Goal: Transaction & Acquisition: Purchase product/service

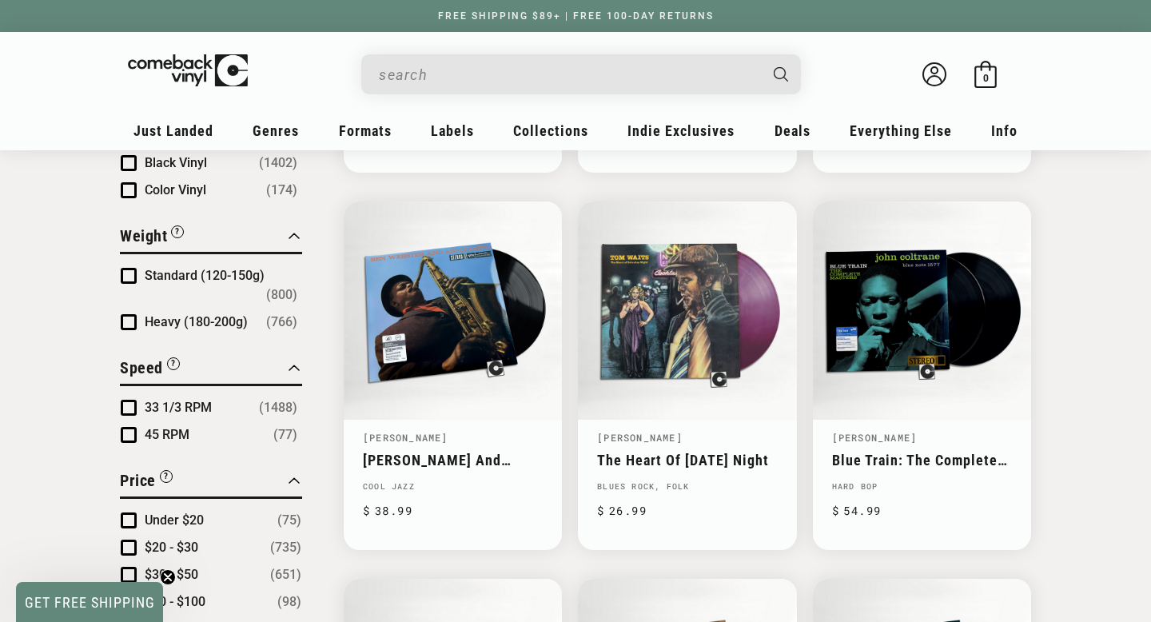
scroll to position [1288, 0]
click at [733, 70] on input "When autocomplete results are available use up and down arrows to review and en…" at bounding box center [568, 74] width 379 height 33
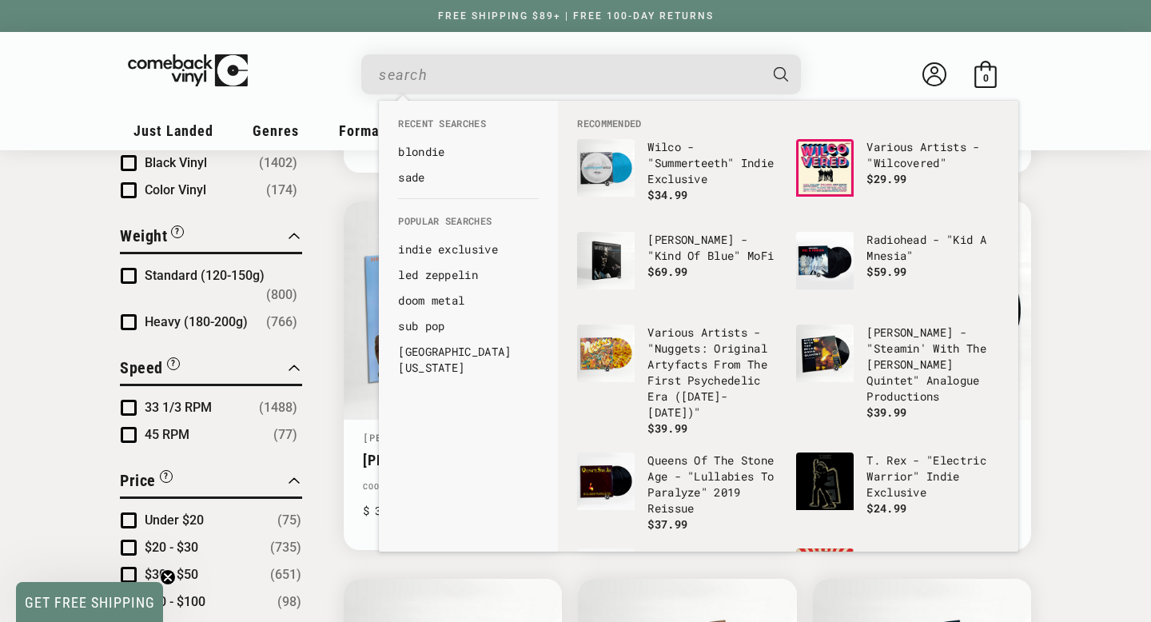
type input "k"
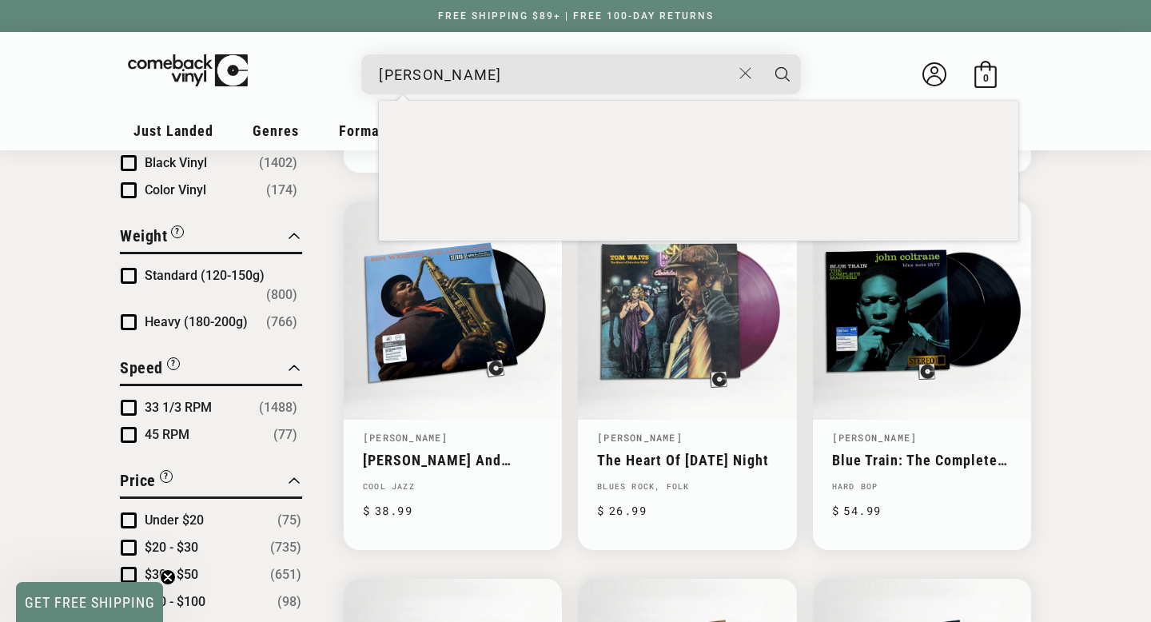
type input "[PERSON_NAME]"
click at [763, 54] on button "Search" at bounding box center [783, 74] width 40 height 40
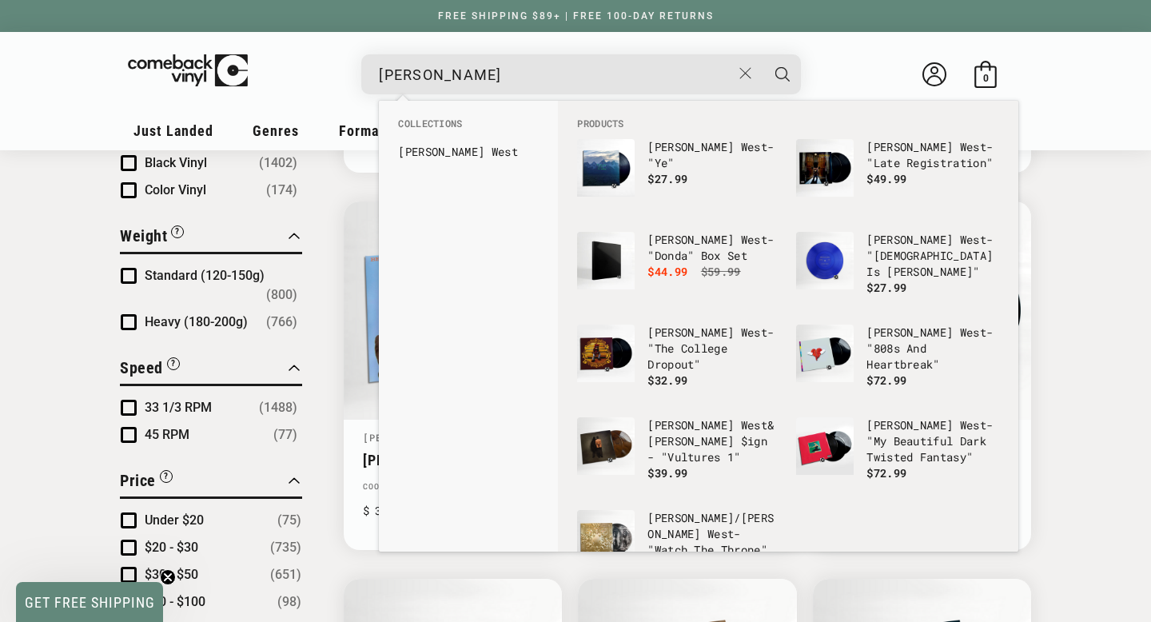
click at [652, 74] on input "[PERSON_NAME]" at bounding box center [555, 74] width 353 height 33
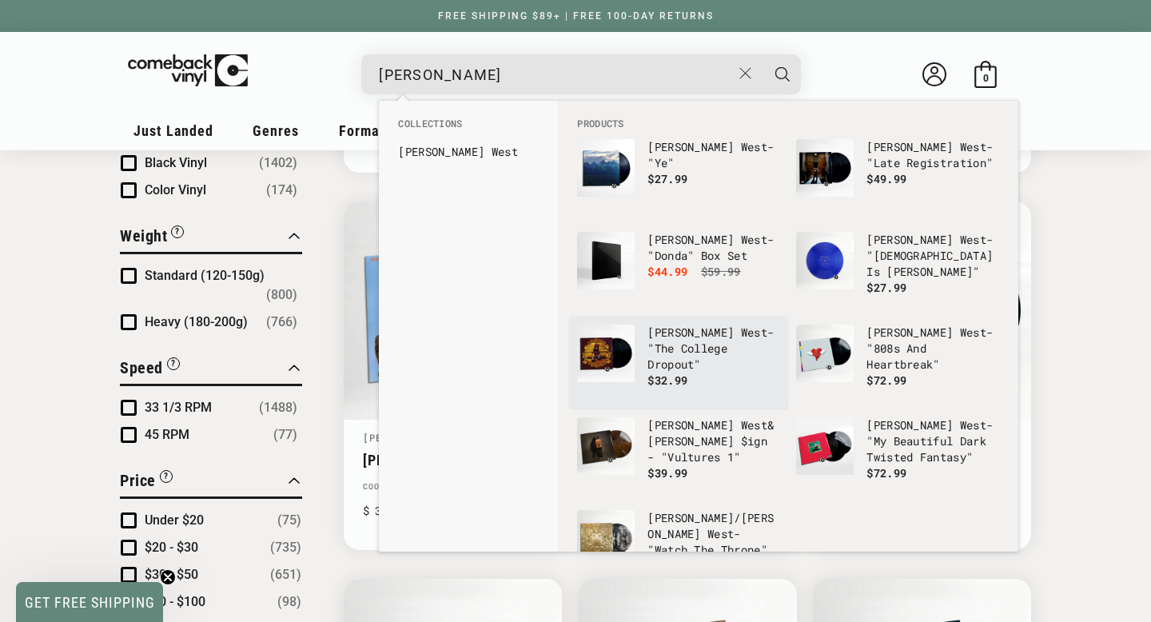
scroll to position [50, 0]
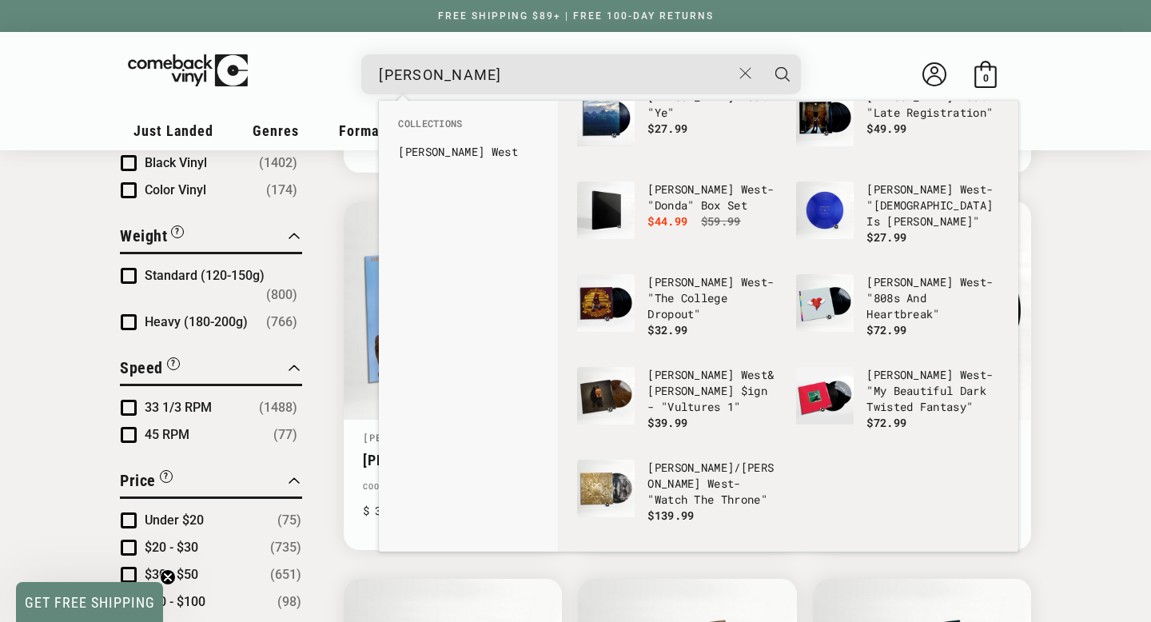
click at [562, 54] on div "[PERSON_NAME]" at bounding box center [589, 73] width 424 height 38
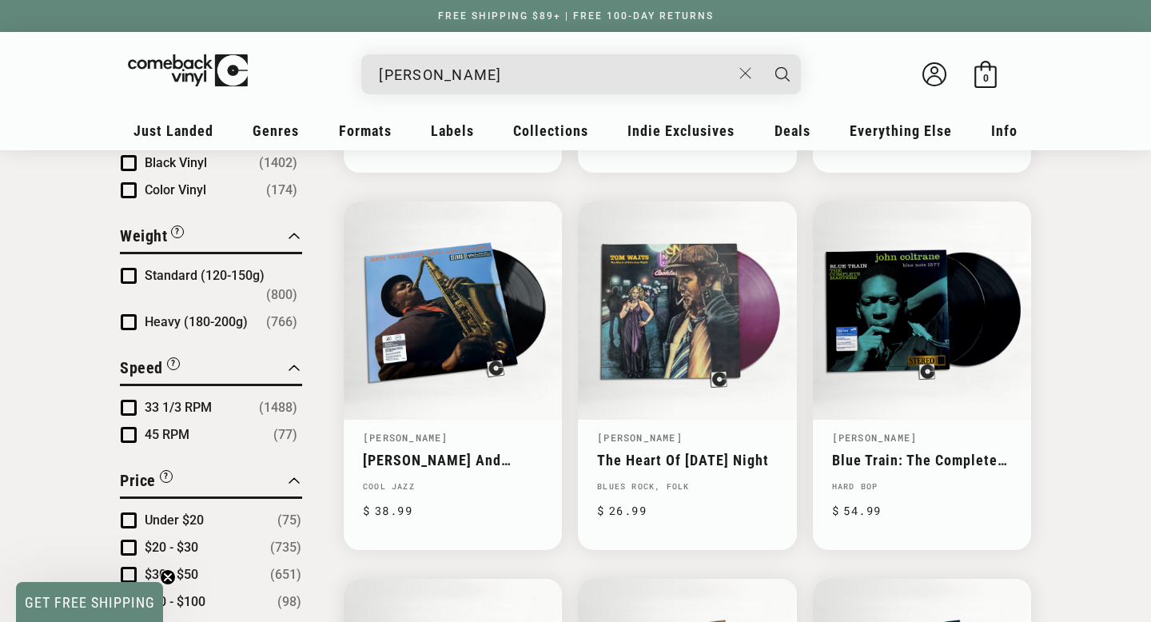
click at [560, 64] on input "[PERSON_NAME]" at bounding box center [555, 74] width 353 height 33
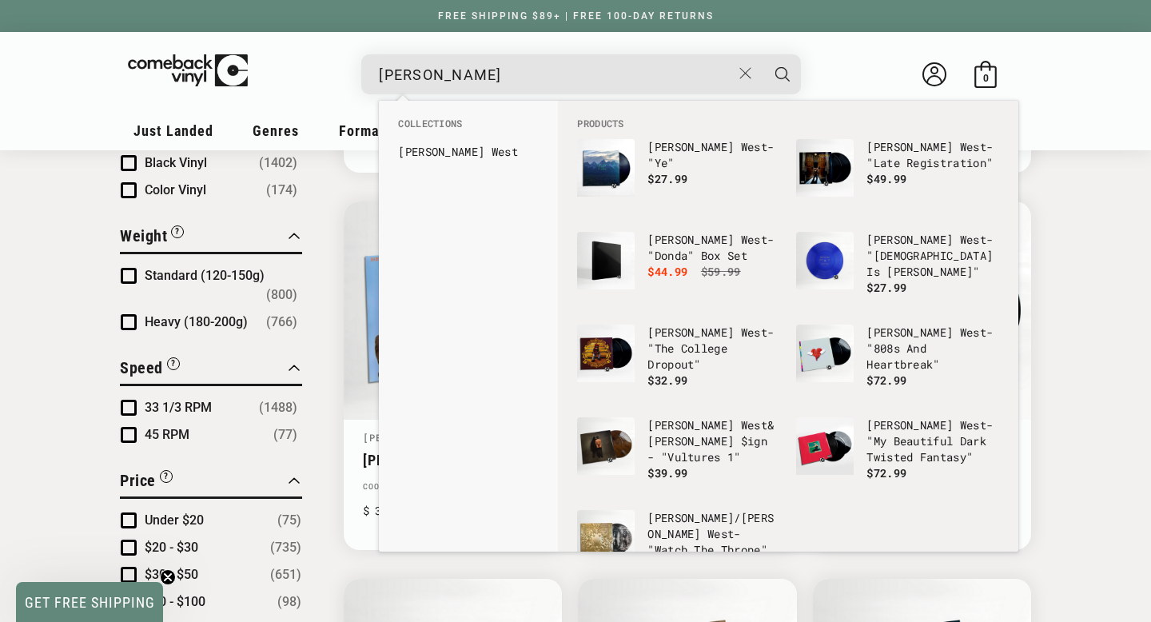
click at [763, 54] on button "Search" at bounding box center [783, 74] width 40 height 40
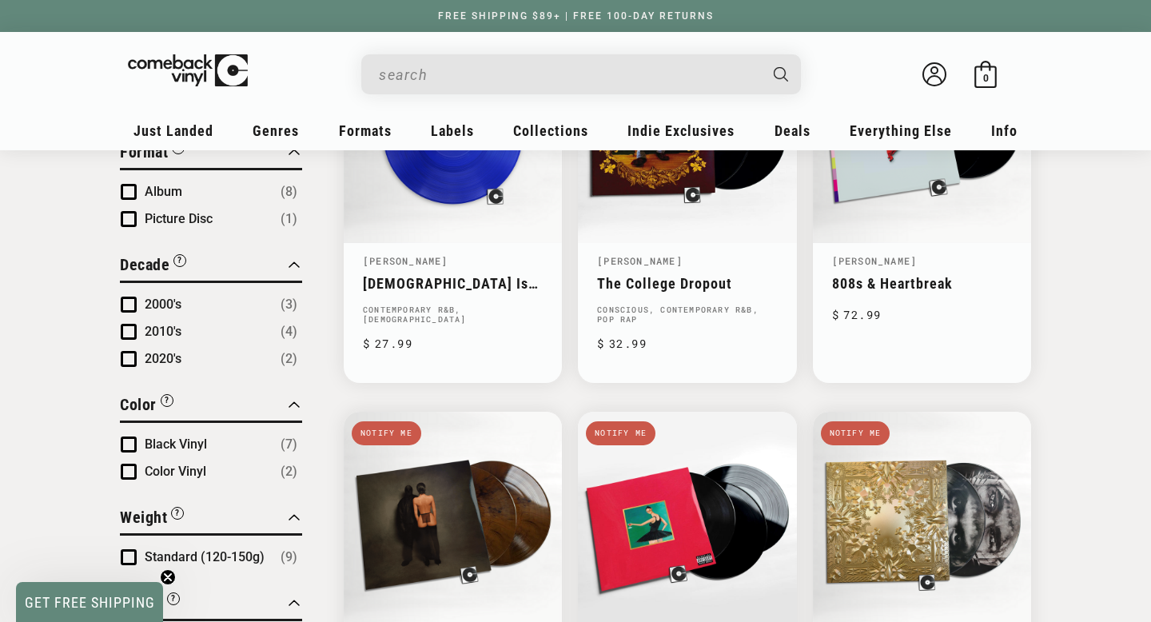
scroll to position [922, 0]
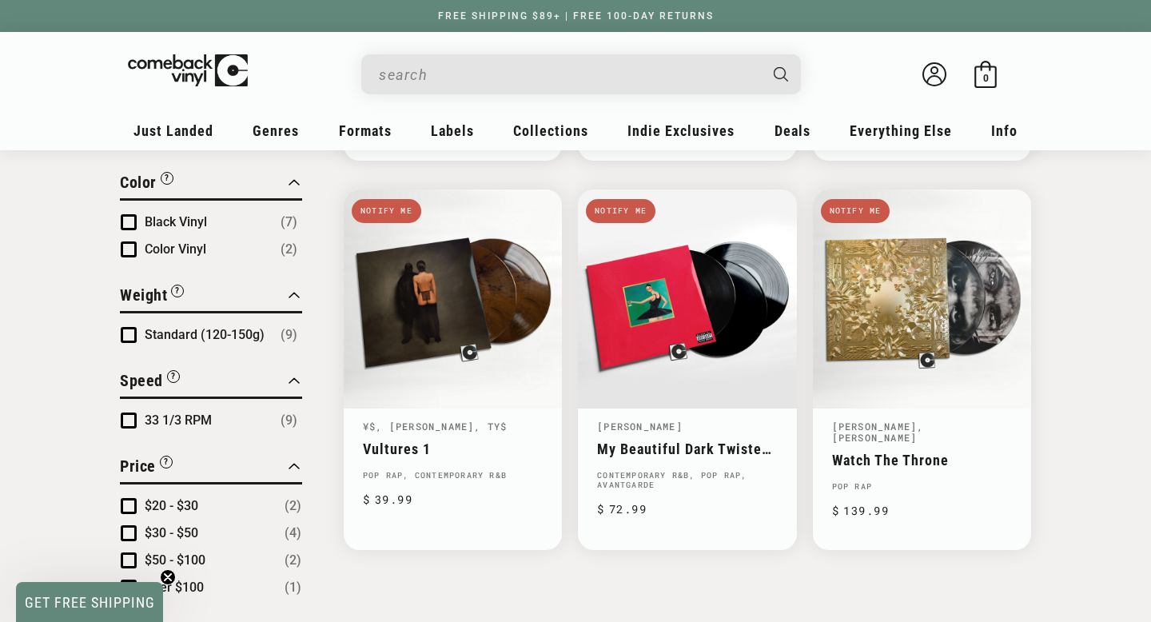
type input "[PERSON_NAME]"
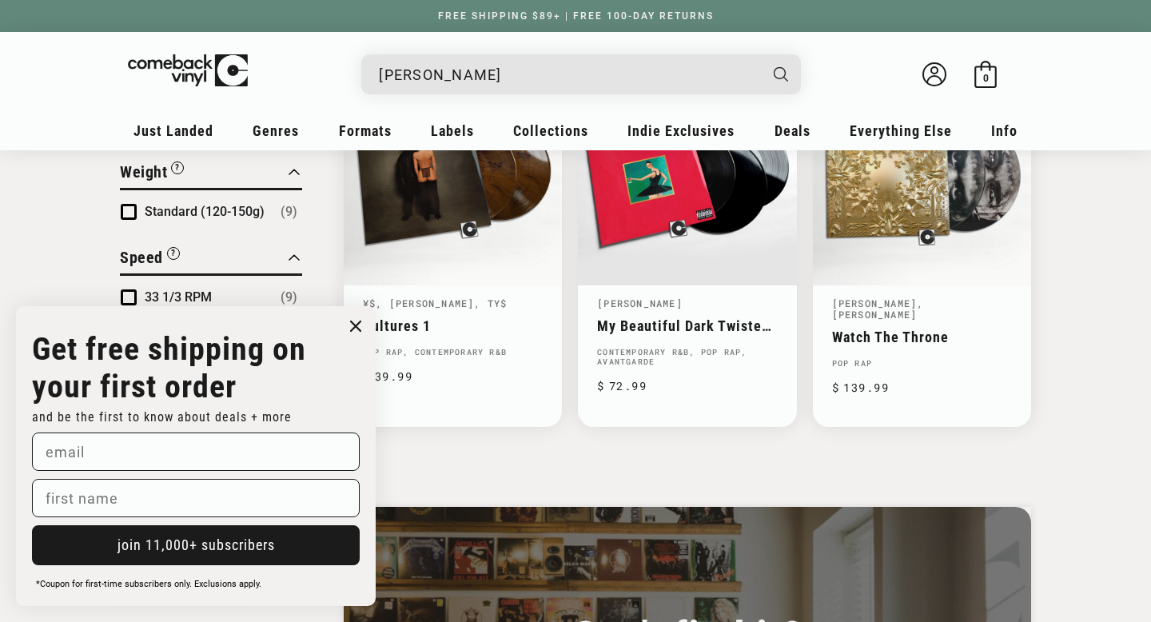
scroll to position [1043, 0]
